Goal: Task Accomplishment & Management: Use online tool/utility

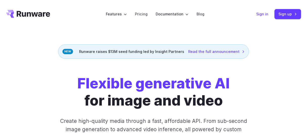
click at [263, 15] on link "Sign in" at bounding box center [262, 14] width 12 height 6
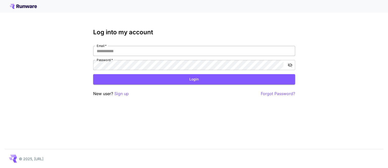
click at [191, 51] on input "Email   *" at bounding box center [194, 51] width 202 height 10
type input "**********"
click at [158, 76] on button "Login" at bounding box center [194, 79] width 202 height 10
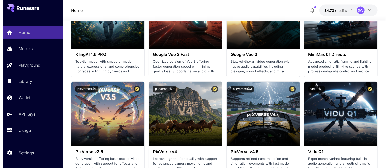
scroll to position [451, 0]
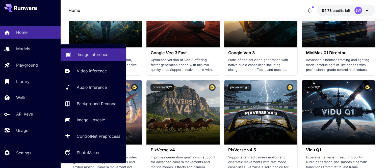
click at [94, 56] on p "Image Inference" at bounding box center [93, 54] width 31 height 6
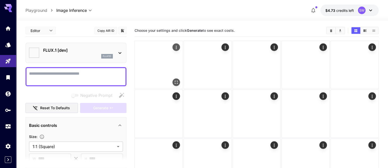
type input "**********"
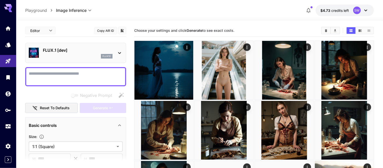
click at [118, 52] on icon at bounding box center [120, 53] width 6 height 6
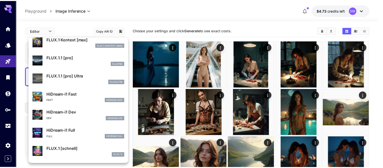
scroll to position [359, 0]
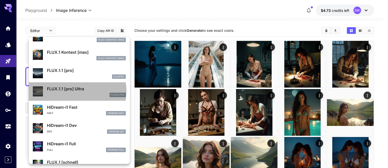
click at [76, 91] on p "FLUX.1.1 [pro] Ultra" at bounding box center [86, 89] width 79 height 6
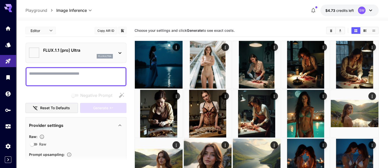
type input "**********"
type input "****"
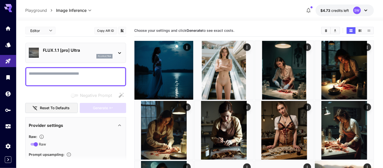
click at [102, 72] on textarea "Negative Prompt" at bounding box center [76, 77] width 94 height 12
paste textarea "**********"
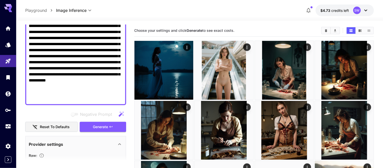
scroll to position [91, 0]
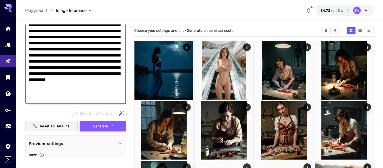
click at [105, 124] on span "Generate" at bounding box center [100, 126] width 15 height 6
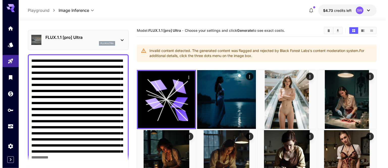
scroll to position [12, 0]
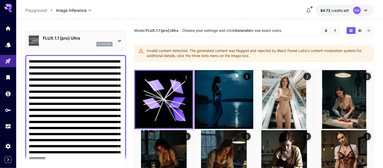
click at [100, 86] on textarea "**********" at bounding box center [76, 119] width 94 height 121
click at [99, 85] on textarea "**********" at bounding box center [76, 119] width 94 height 121
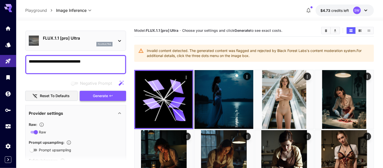
type textarea "**********"
click at [107, 96] on span "Generate" at bounding box center [100, 96] width 15 height 6
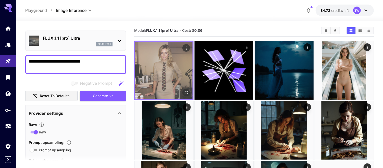
click at [158, 65] on img at bounding box center [163, 70] width 57 height 57
click at [184, 90] on icon "Open in fullscreen" at bounding box center [186, 92] width 5 height 5
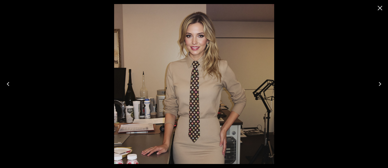
click at [107, 72] on div at bounding box center [194, 84] width 388 height 168
click at [383, 4] on button "Close" at bounding box center [380, 8] width 12 height 12
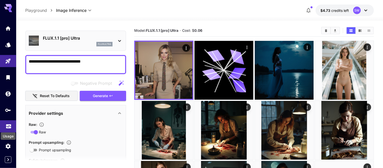
click at [6, 125] on icon "Usage" at bounding box center [9, 125] width 6 height 6
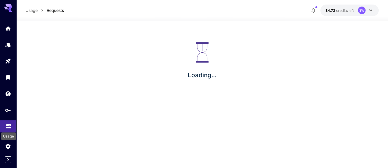
click at [6, 125] on icon "Usage" at bounding box center [9, 125] width 6 height 6
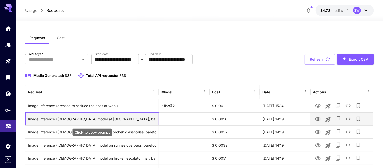
click at [108, 119] on div "Image Inference (22-year-old model at twilight cemetery, barefoot on cool grass…" at bounding box center [92, 119] width 128 height 13
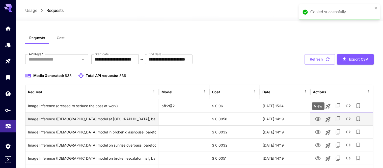
click at [317, 118] on icon "View" at bounding box center [318, 119] width 6 height 6
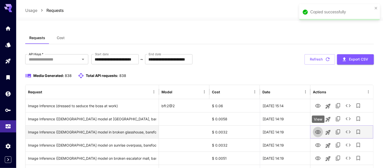
click at [319, 131] on icon "View" at bounding box center [318, 132] width 6 height 6
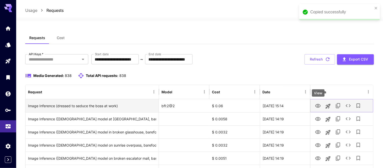
click at [318, 104] on icon "View" at bounding box center [318, 106] width 6 height 4
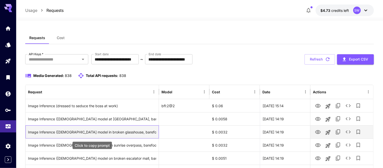
click at [133, 131] on div "Image Inference (22-year-old model in broken glasshouse, barefoot on warm glass…" at bounding box center [92, 132] width 128 height 13
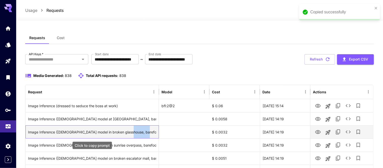
click at [133, 131] on div "Image Inference (22-year-old model in broken glasshouse, barefoot on warm glass…" at bounding box center [92, 132] width 128 height 13
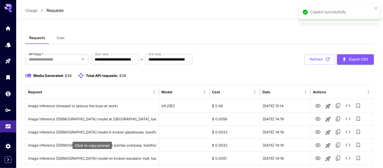
click at [92, 145] on div "Click to copy prompt" at bounding box center [92, 145] width 39 height 7
click at [83, 144] on div "Click to copy prompt" at bounding box center [92, 145] width 39 height 7
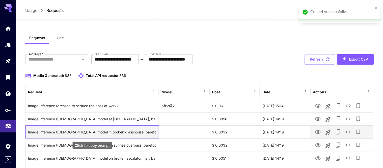
click at [132, 130] on div "Image Inference (22-year-old model in broken glasshouse, barefoot on warm glass…" at bounding box center [92, 132] width 128 height 13
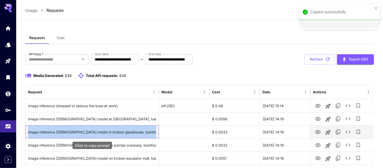
click at [132, 130] on div "Image Inference (22-year-old model in broken glasshouse, barefoot on warm glass…" at bounding box center [92, 132] width 128 height 13
copy div "Image Inference (22-year-old model in broken glasshouse, barefoot on warm glass…"
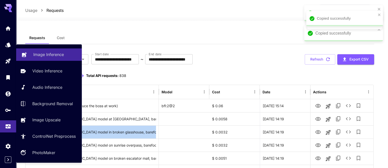
click at [41, 50] on link "Image Inference" at bounding box center [49, 54] width 66 height 12
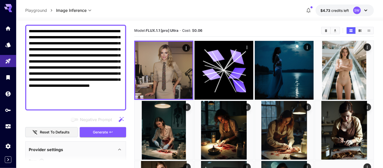
scroll to position [43, 0]
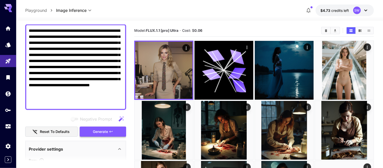
type textarea "**********"
click at [102, 129] on span "Generate" at bounding box center [100, 132] width 15 height 6
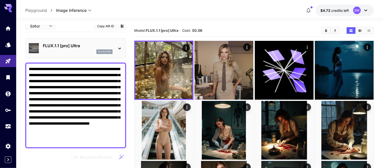
scroll to position [0, 0]
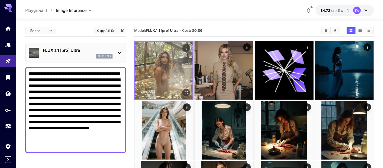
click at [161, 59] on img at bounding box center [163, 70] width 57 height 57
click at [184, 90] on icon "Open in fullscreen" at bounding box center [186, 92] width 5 height 5
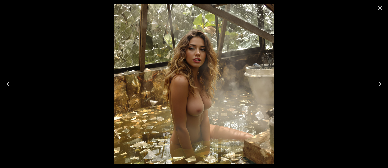
click at [381, 6] on icon "Close" at bounding box center [380, 8] width 8 height 8
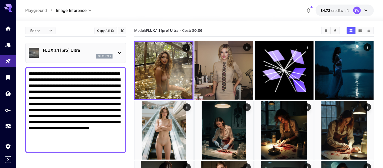
click at [119, 54] on icon at bounding box center [120, 53] width 6 height 6
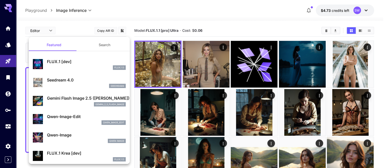
click at [130, 18] on div at bounding box center [194, 84] width 388 height 168
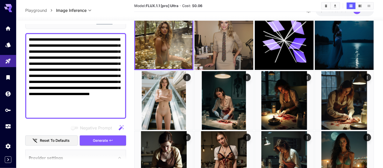
scroll to position [33, 0]
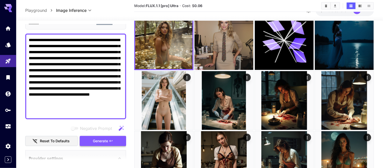
click at [107, 141] on span "Generate" at bounding box center [100, 141] width 15 height 6
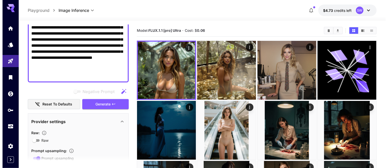
scroll to position [0, 0]
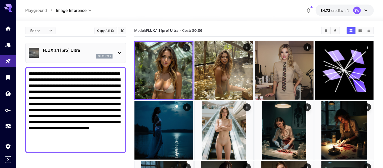
click at [119, 50] on icon at bounding box center [120, 53] width 6 height 6
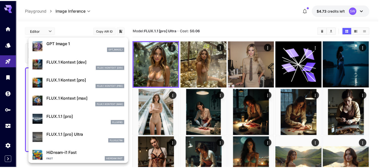
scroll to position [314, 0]
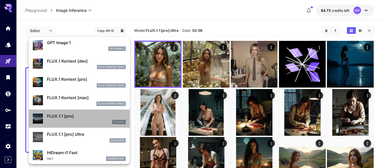
click at [79, 116] on p "FLUX.1.1 [pro]" at bounding box center [86, 116] width 79 height 6
type input "**********"
type input "****"
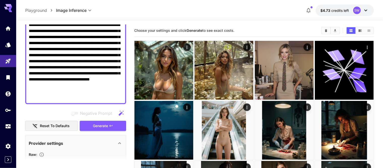
scroll to position [49, 0]
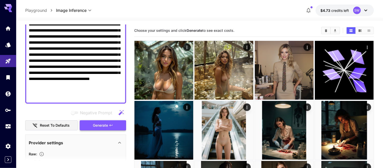
click at [104, 125] on span "Generate" at bounding box center [100, 125] width 15 height 6
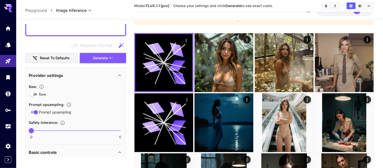
scroll to position [108, 0]
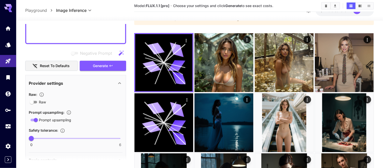
drag, startPoint x: 97, startPoint y: 107, endPoint x: 77, endPoint y: 94, distance: 23.7
click at [77, 94] on div "Raw :" at bounding box center [76, 94] width 94 height 6
click at [100, 64] on span "Generate" at bounding box center [100, 66] width 15 height 6
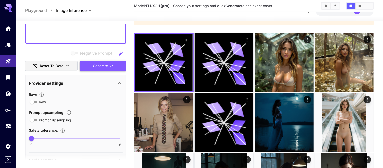
click at [99, 66] on span "Generate" at bounding box center [100, 66] width 15 height 6
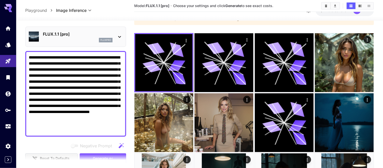
scroll to position [14, 0]
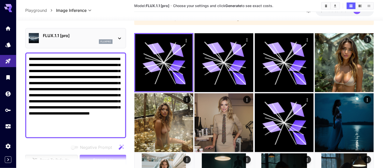
click at [85, 88] on textarea "**********" at bounding box center [76, 95] width 94 height 79
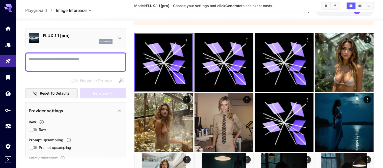
paste textarea "**********"
type textarea "**********"
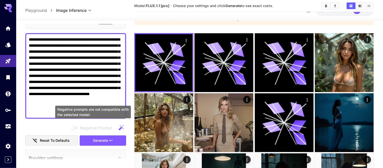
scroll to position [37, 0]
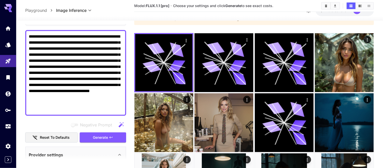
click at [105, 131] on div "Negative Prompt Reset to defaults Generate" at bounding box center [75, 131] width 101 height 23
click at [103, 137] on span "Generate" at bounding box center [100, 137] width 15 height 6
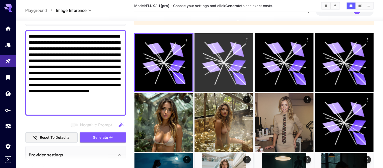
scroll to position [0, 0]
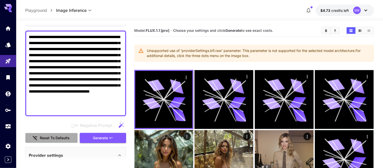
click at [64, 137] on button "Reset to defaults" at bounding box center [51, 138] width 52 height 10
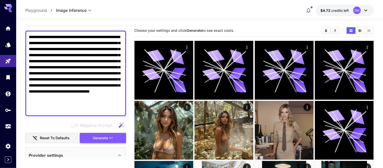
click at [103, 137] on span "Generate" at bounding box center [100, 138] width 15 height 6
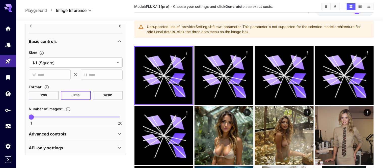
scroll to position [37, 0]
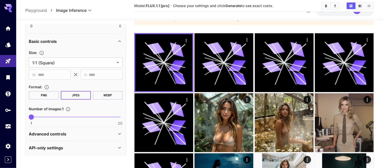
click at [125, 129] on div "**********" at bounding box center [75, 55] width 101 height 199
click at [121, 132] on icon at bounding box center [120, 134] width 6 height 6
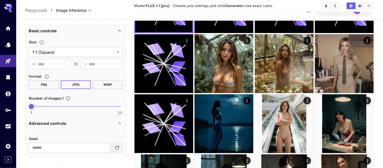
scroll to position [232, 0]
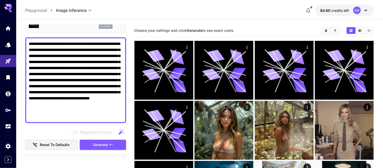
scroll to position [34, 0]
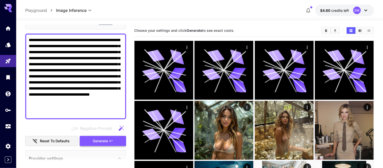
type textarea "**********"
click at [91, 140] on button "Generate" at bounding box center [103, 141] width 46 height 10
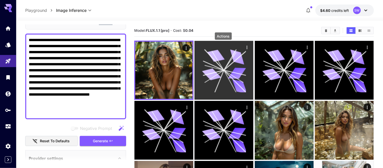
click at [244, 46] on icon "Actions" at bounding box center [246, 47] width 5 height 5
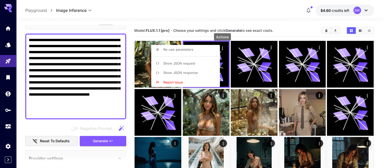
click at [222, 46] on div at bounding box center [194, 84] width 388 height 168
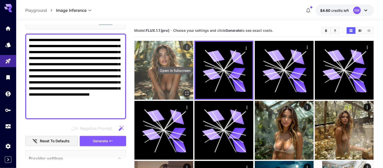
click at [184, 91] on icon "Open in fullscreen" at bounding box center [186, 93] width 5 height 5
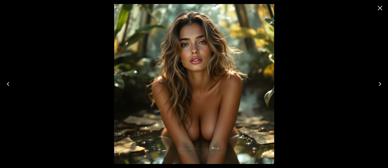
click at [378, 9] on icon "Close" at bounding box center [380, 8] width 8 height 8
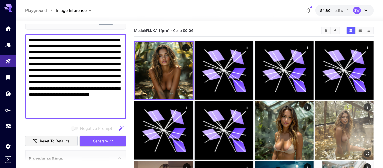
click at [315, 113] on img at bounding box center [344, 130] width 59 height 59
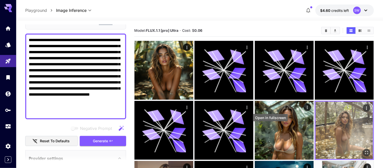
click at [364, 150] on icon "Open in fullscreen" at bounding box center [366, 152] width 5 height 5
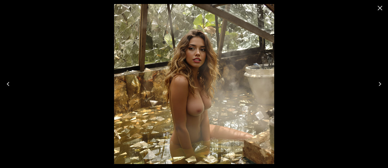
click at [242, 84] on img at bounding box center [194, 84] width 160 height 160
click at [377, 8] on icon "Close" at bounding box center [380, 8] width 8 height 8
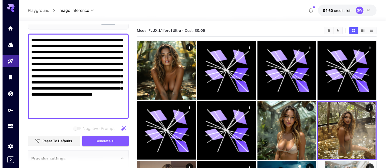
scroll to position [0, 0]
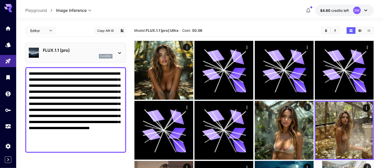
click at [117, 53] on icon at bounding box center [120, 53] width 6 height 6
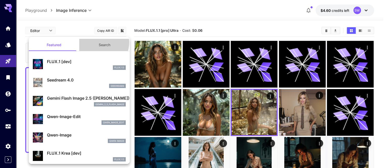
click at [97, 42] on button "Search" at bounding box center [104, 45] width 50 height 12
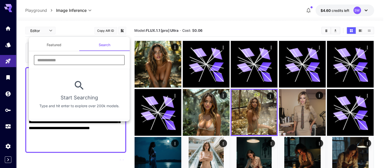
click at [75, 56] on input "text" at bounding box center [79, 60] width 91 height 10
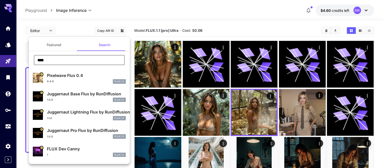
type input "****"
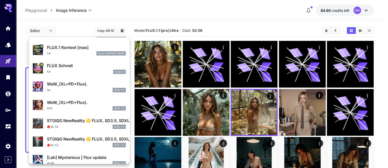
scroll to position [213, 0]
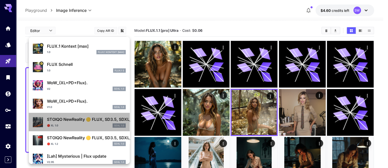
click at [93, 130] on li "STOIQO NewReality 🟡 FLUX, SD3.5, SDXL, SD1.5 🔴 XL 1.0 SDXL 1.0" at bounding box center [79, 122] width 101 height 18
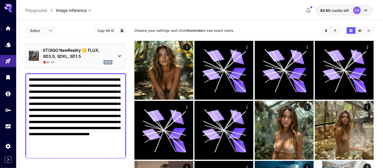
click at [117, 54] on icon at bounding box center [120, 56] width 6 height 6
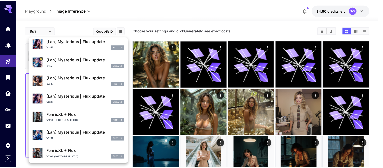
scroll to position [421, 0]
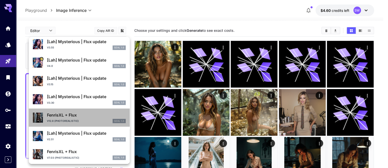
click at [82, 115] on p "FenrisXL + Flux" at bounding box center [86, 115] width 79 height 6
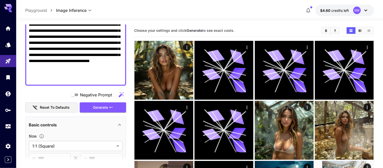
scroll to position [67, 0]
click at [107, 104] on span "Generate" at bounding box center [100, 107] width 15 height 6
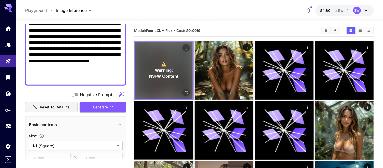
click at [156, 53] on div "⚠️ Warning: NSFW Content" at bounding box center [163, 70] width 57 height 57
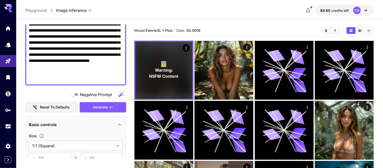
click at [364, 10] on icon at bounding box center [366, 10] width 6 height 6
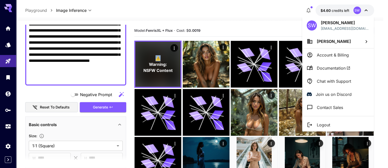
click at [367, 41] on icon at bounding box center [366, 41] width 2 height 3
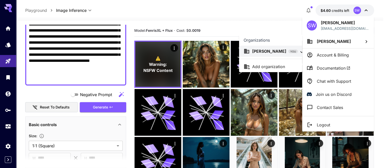
click at [367, 41] on div at bounding box center [194, 84] width 388 height 168
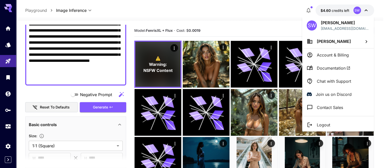
click at [337, 56] on p "Account & Billing" at bounding box center [333, 55] width 32 height 6
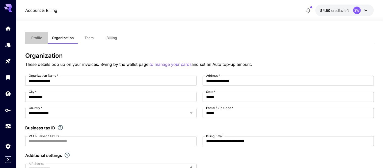
click at [36, 39] on span "Profile" at bounding box center [36, 38] width 11 height 5
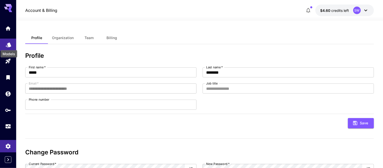
click at [8, 44] on icon "Models" at bounding box center [8, 43] width 5 height 5
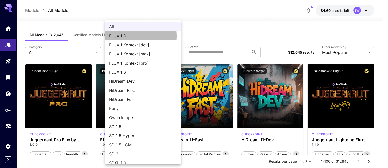
click at [121, 36] on span "FLUX.1 D" at bounding box center [143, 36] width 68 height 6
type input "******"
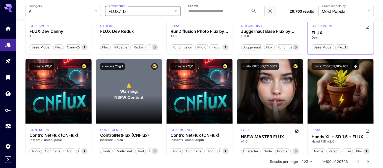
scroll to position [212, 0]
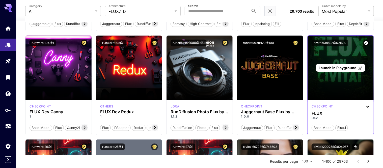
click at [339, 78] on div "Launch in Playground" at bounding box center [341, 68] width 66 height 65
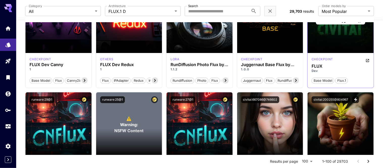
scroll to position [219, 0]
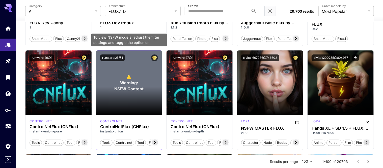
click at [130, 83] on span "Warning:" at bounding box center [129, 83] width 18 height 6
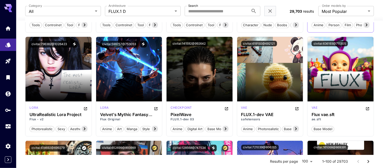
scroll to position [337, 0]
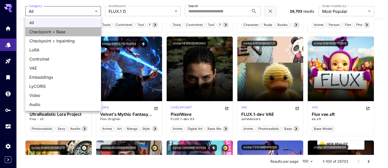
click at [73, 31] on span "Checkpoint > Base" at bounding box center [63, 32] width 68 height 6
type input "**********"
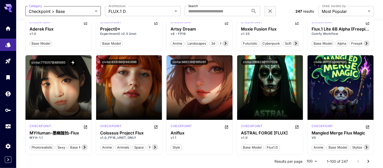
scroll to position [1924, 0]
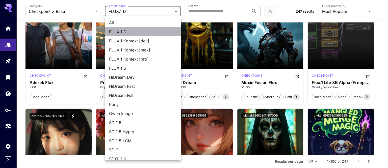
click at [155, 33] on span "FLUX.1 D" at bounding box center [143, 32] width 68 height 6
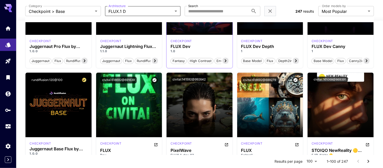
scroll to position [94, 0]
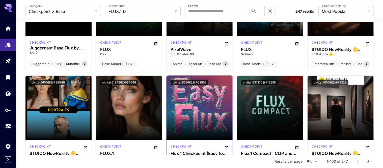
click at [215, 148] on div "checkpoint" at bounding box center [200, 147] width 58 height 6
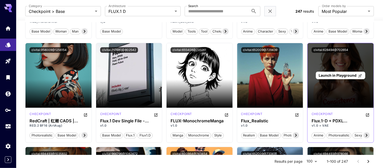
scroll to position [643, 0]
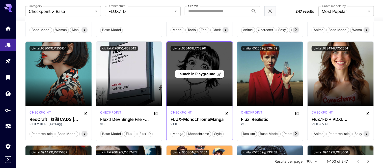
drag, startPoint x: 228, startPoint y: 67, endPoint x: 223, endPoint y: 61, distance: 7.5
click at [223, 61] on div "Launch in Playground" at bounding box center [199, 74] width 66 height 65
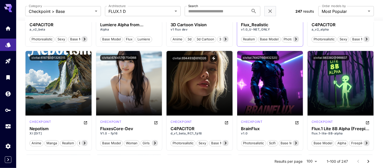
scroll to position [845, 0]
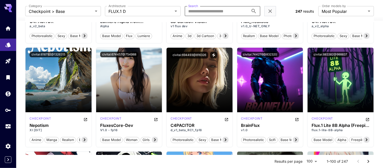
click at [207, 12] on input "Search" at bounding box center [217, 11] width 64 height 10
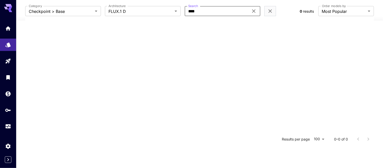
scroll to position [0, 0]
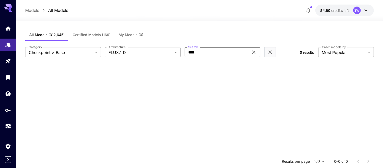
drag, startPoint x: 210, startPoint y: 51, endPoint x: 168, endPoint y: 50, distance: 42.9
click at [168, 50] on div "**********" at bounding box center [160, 52] width 270 height 10
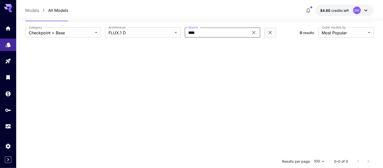
scroll to position [10, 0]
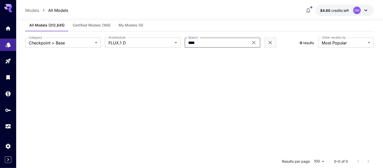
click at [211, 42] on input "****" at bounding box center [217, 43] width 64 height 10
type input "*"
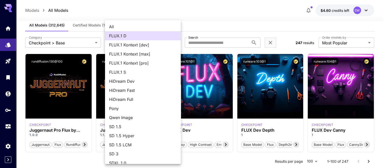
click at [139, 69] on span "FLUX.1 S" at bounding box center [143, 72] width 68 height 6
type input "******"
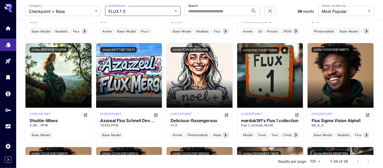
scroll to position [435, 0]
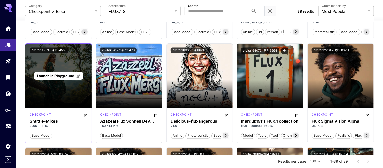
click at [54, 75] on span "Launch in Playground" at bounding box center [56, 76] width 38 height 4
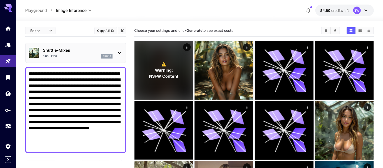
scroll to position [90, 0]
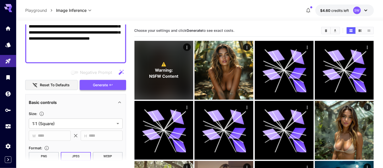
click at [99, 87] on span "Generate" at bounding box center [100, 85] width 15 height 6
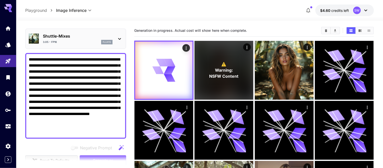
scroll to position [9, 0]
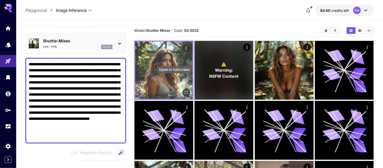
click at [184, 90] on icon "Open in fullscreen" at bounding box center [186, 92] width 5 height 5
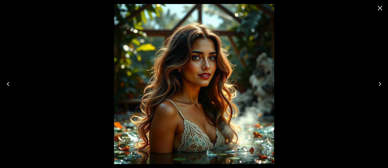
click at [383, 8] on button "Close" at bounding box center [380, 8] width 12 height 12
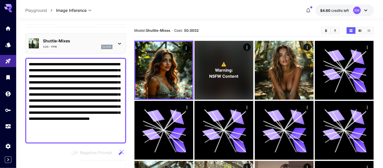
click at [120, 44] on icon at bounding box center [120, 44] width 6 height 6
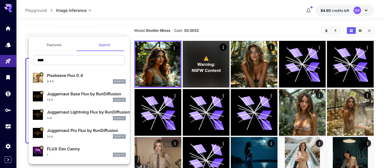
click at [66, 131] on p "Juggernaut Pro Flux by RunDiffusion" at bounding box center [86, 130] width 79 height 6
type input "**"
type input "*"
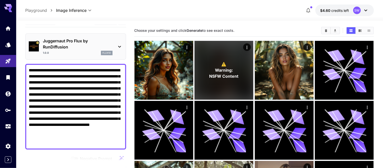
scroll to position [53, 0]
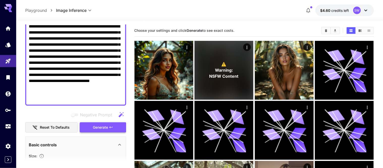
click at [99, 129] on span "Generate" at bounding box center [100, 127] width 15 height 6
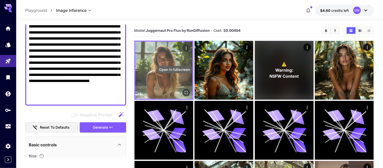
click at [184, 90] on icon "Open in fullscreen" at bounding box center [186, 92] width 5 height 5
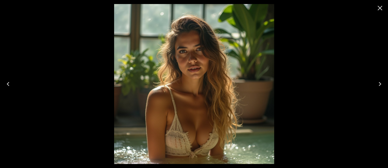
click at [196, 83] on img at bounding box center [194, 84] width 160 height 160
click at [378, 6] on icon "Close" at bounding box center [380, 8] width 8 height 8
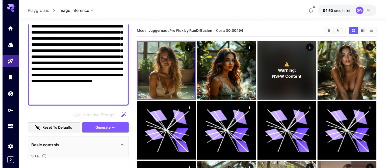
scroll to position [0, 0]
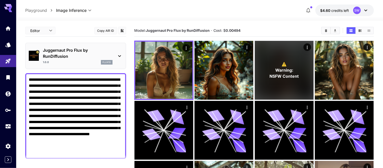
click at [118, 51] on div "Juggernaut Pro Flux by RunDiffusion 1.0.0 flux1d" at bounding box center [76, 55] width 94 height 21
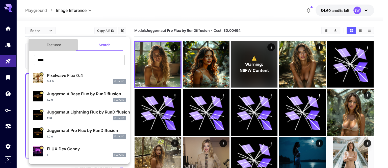
click at [52, 46] on button "Featured" at bounding box center [54, 45] width 50 height 12
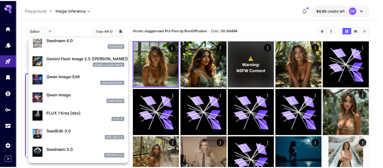
scroll to position [44, 0]
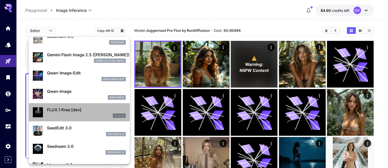
click at [79, 108] on p "FLUX.1 Krea [dev]" at bounding box center [86, 110] width 79 height 6
type input "**"
type input "***"
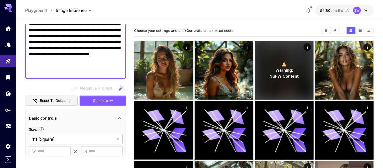
scroll to position [95, 0]
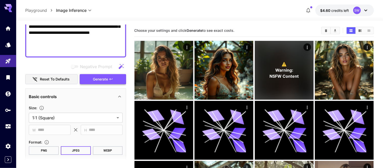
click at [104, 79] on span "Generate" at bounding box center [100, 79] width 15 height 6
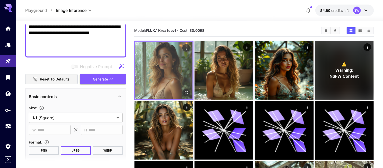
click at [184, 90] on icon "Open in fullscreen" at bounding box center [186, 92] width 5 height 5
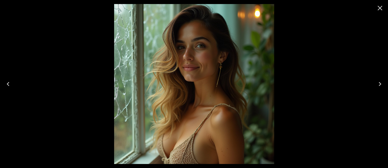
click at [377, 83] on icon "Next" at bounding box center [380, 84] width 8 height 8
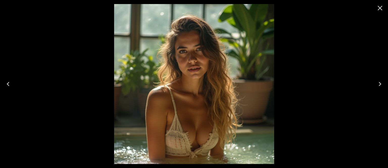
click at [6, 81] on icon "Previous" at bounding box center [8, 84] width 8 height 8
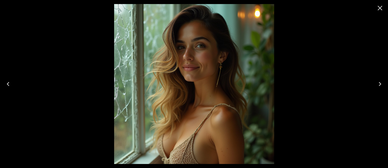
click at [379, 8] on icon "Close" at bounding box center [379, 8] width 5 height 5
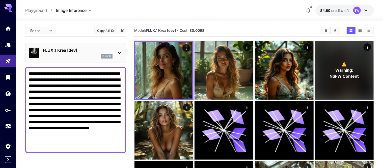
click at [97, 48] on p "FLUX.1 Krea [dev]" at bounding box center [78, 50] width 70 height 6
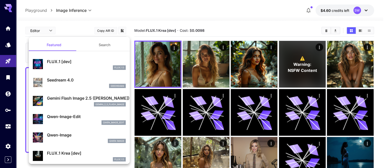
click at [77, 61] on p "FLUX.1 [dev]" at bounding box center [86, 62] width 79 height 6
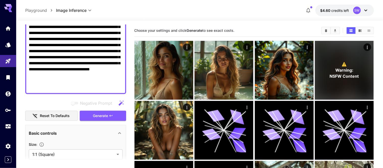
scroll to position [61, 0]
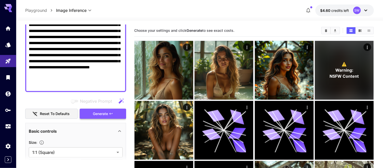
click at [100, 111] on span "Generate" at bounding box center [100, 114] width 15 height 6
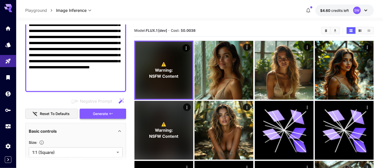
click at [95, 110] on button "Generate" at bounding box center [103, 114] width 46 height 10
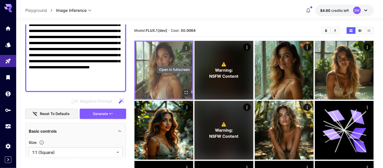
click at [184, 90] on icon "Open in fullscreen" at bounding box center [186, 92] width 5 height 5
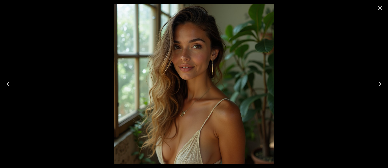
click at [378, 7] on icon "Close" at bounding box center [380, 8] width 8 height 8
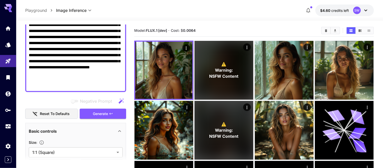
scroll to position [0, 0]
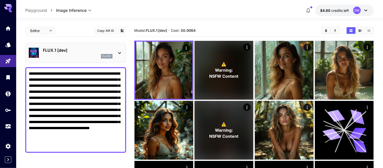
click at [74, 47] on p "FLUX.1 [dev]" at bounding box center [78, 50] width 70 height 6
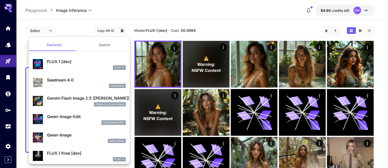
click at [104, 32] on div at bounding box center [194, 84] width 388 height 168
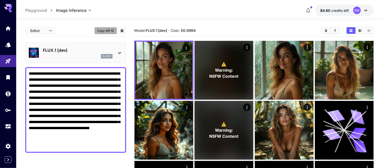
click at [105, 31] on button "Copy AIR ID" at bounding box center [105, 30] width 23 height 7
